Goal: Transaction & Acquisition: Obtain resource

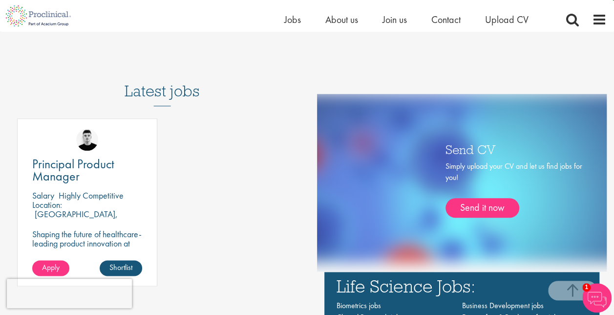
scroll to position [537, 0]
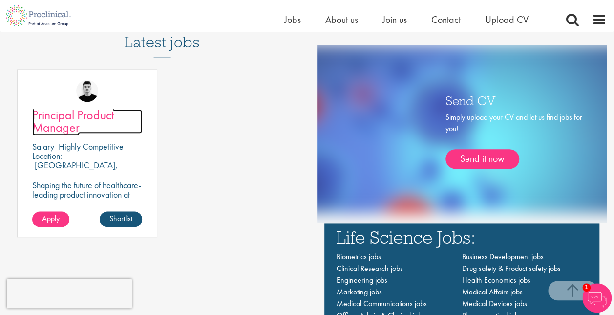
click at [99, 109] on span "Principal Product Manager" at bounding box center [73, 120] width 82 height 29
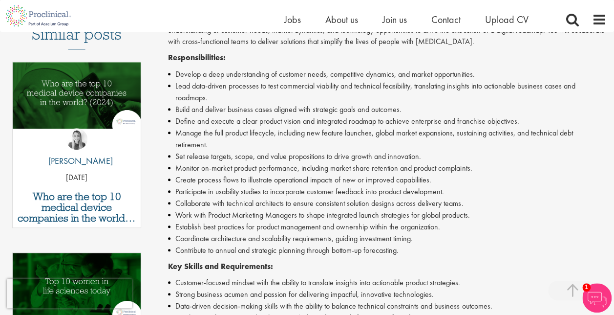
scroll to position [195, 0]
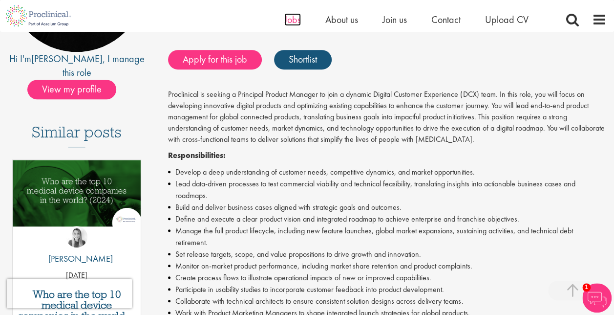
click at [289, 18] on span "Jobs" at bounding box center [292, 19] width 17 height 13
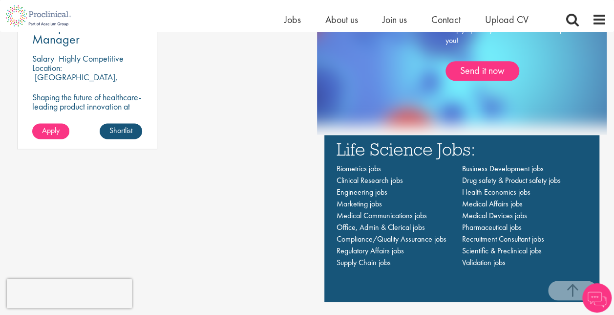
scroll to position [537, 0]
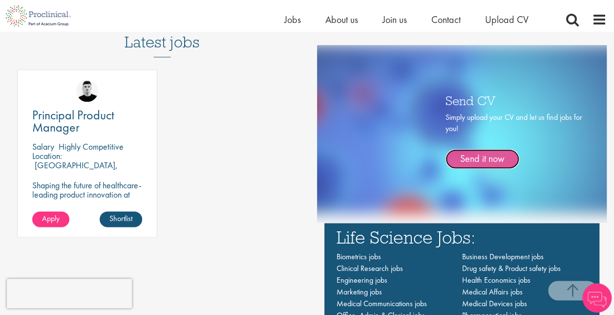
click at [467, 157] on link "Send it now" at bounding box center [482, 159] width 74 height 20
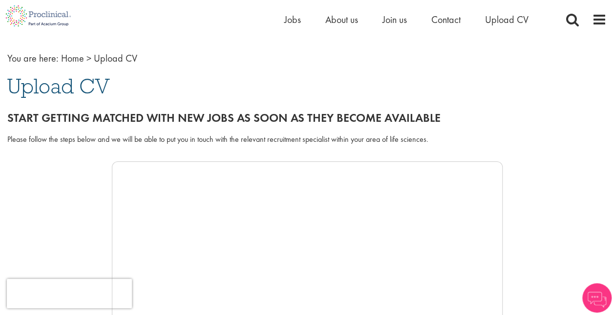
scroll to position [98, 0]
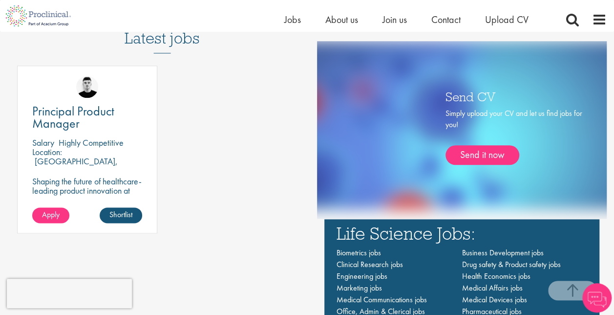
scroll to position [444, 0]
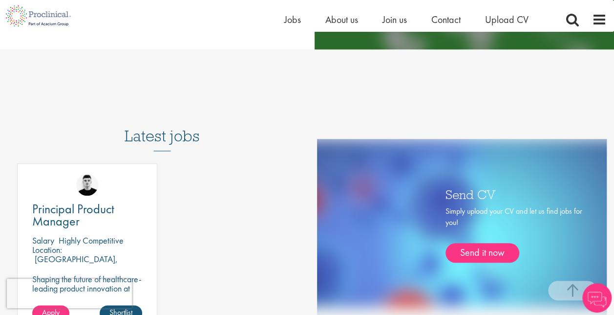
click at [154, 142] on h3 "Latest jobs" at bounding box center [162, 127] width 75 height 48
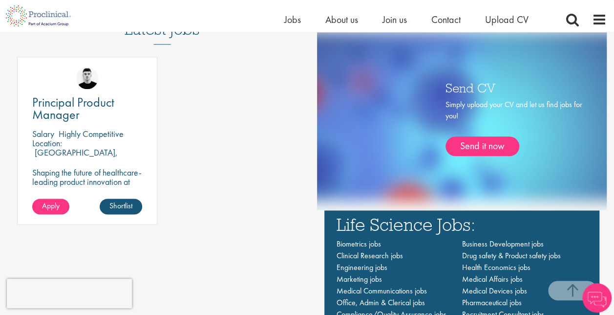
scroll to position [541, 0]
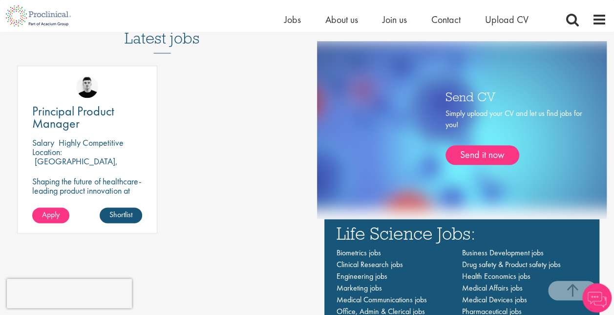
click at [292, 28] on div "Home Jobs About us Join us Contact Upload CV" at bounding box center [418, 22] width 269 height 20
click at [293, 23] on span "Jobs" at bounding box center [292, 19] width 17 height 13
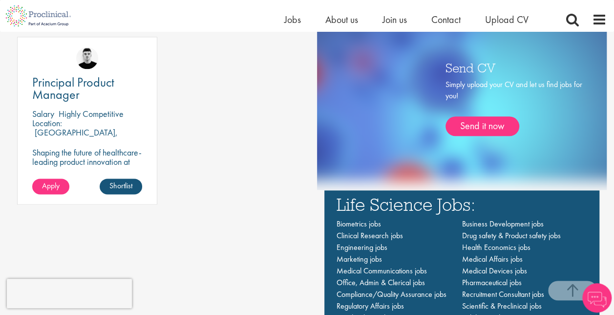
scroll to position [586, 0]
